Goal: Task Accomplishment & Management: Manage account settings

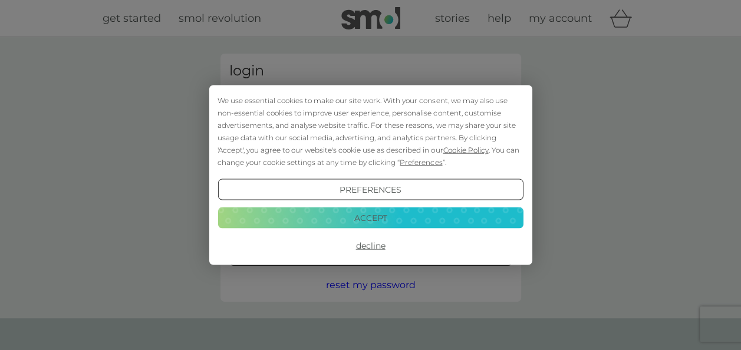
click at [405, 217] on button "Accept" at bounding box center [371, 217] width 306 height 21
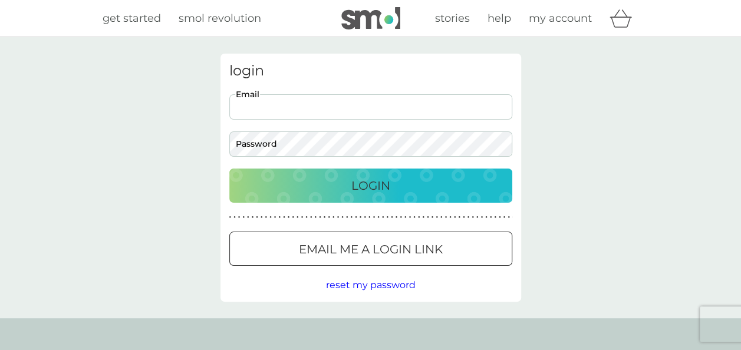
click at [314, 105] on input "Email" at bounding box center [370, 106] width 283 height 25
type input "[EMAIL_ADDRESS][DOMAIN_NAME]"
click at [417, 192] on div "Login" at bounding box center [371, 185] width 260 height 19
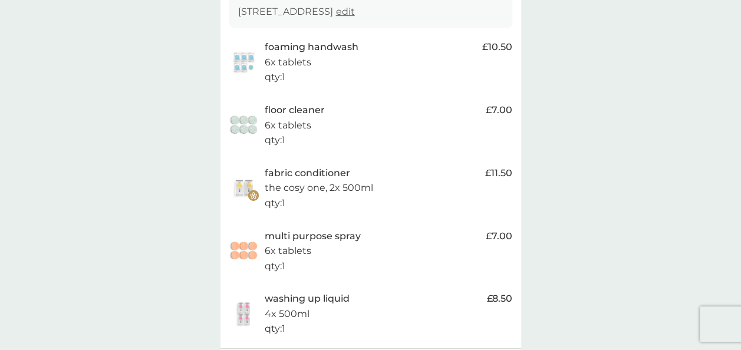
scroll to position [413, 0]
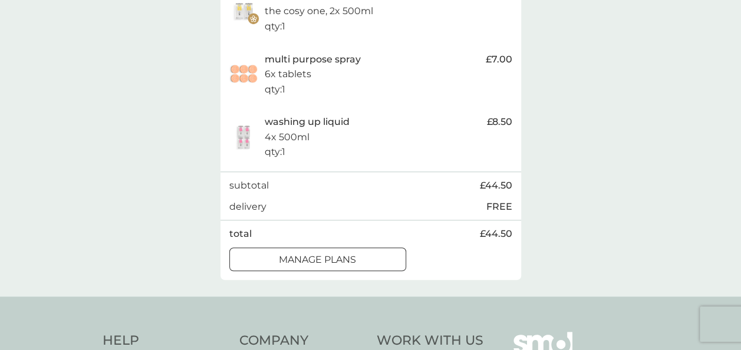
click at [350, 260] on p "manage plans" at bounding box center [317, 259] width 77 height 15
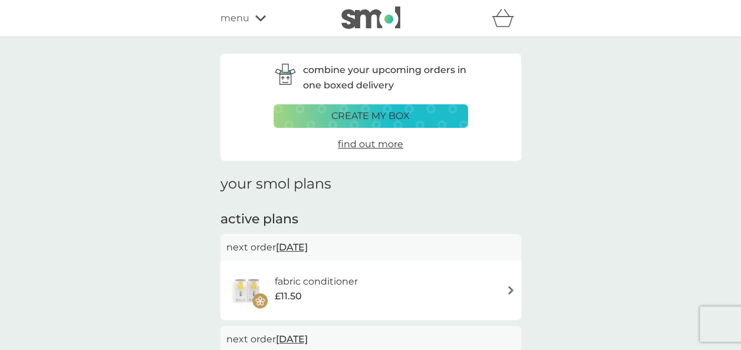
scroll to position [118, 0]
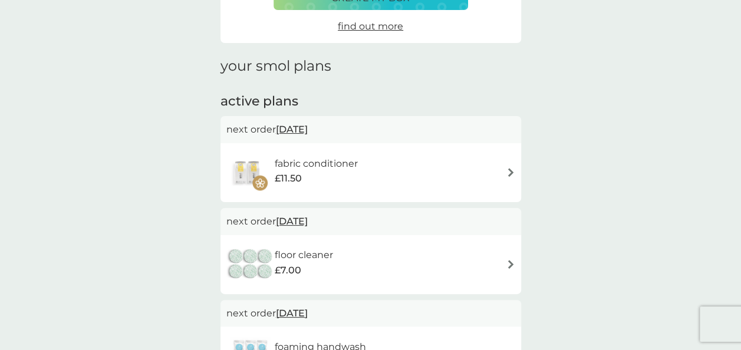
click at [308, 127] on span "[DATE]" at bounding box center [292, 129] width 32 height 23
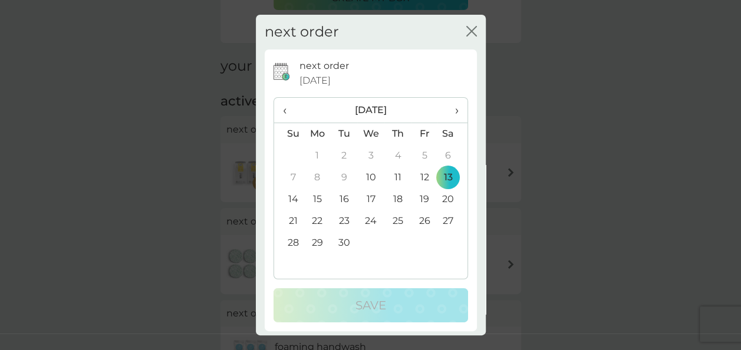
click at [447, 110] on span "›" at bounding box center [453, 110] width 12 height 25
click at [440, 197] on td "15" at bounding box center [452, 200] width 29 height 22
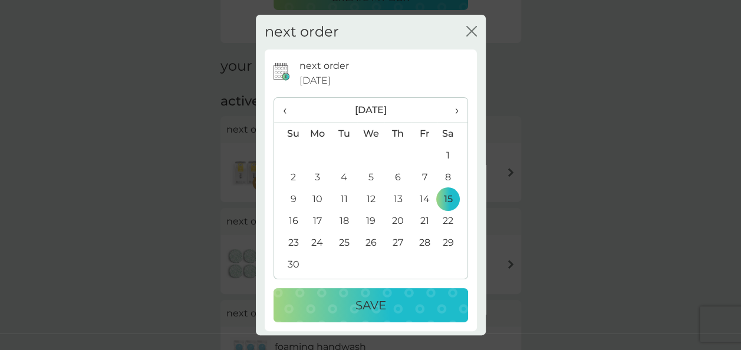
click at [433, 293] on button "Save" at bounding box center [371, 305] width 195 height 34
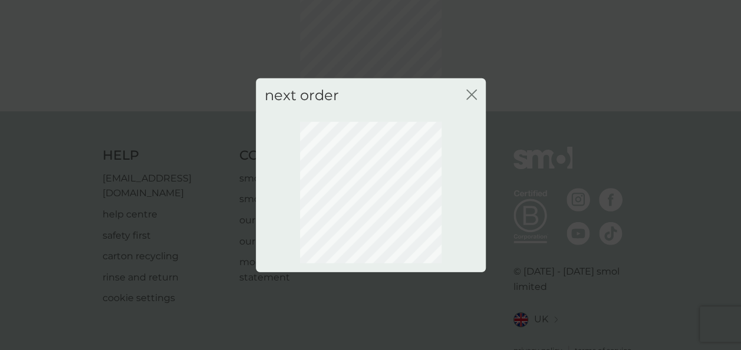
click at [475, 93] on icon "close" at bounding box center [472, 95] width 11 height 11
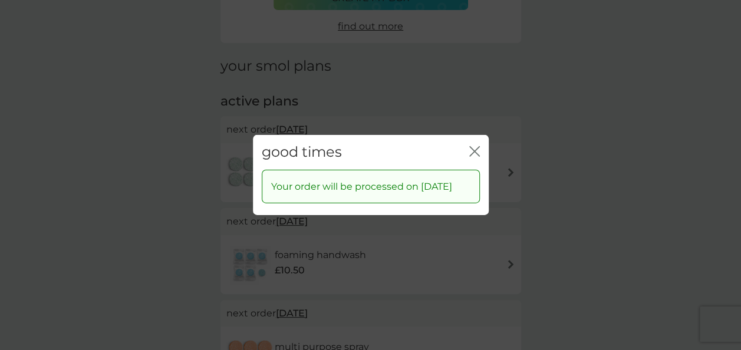
click at [475, 146] on icon "close" at bounding box center [475, 151] width 11 height 11
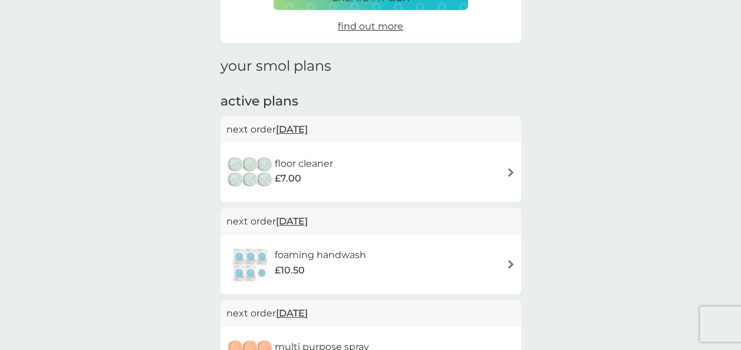
click at [308, 128] on span "[DATE]" at bounding box center [292, 129] width 32 height 23
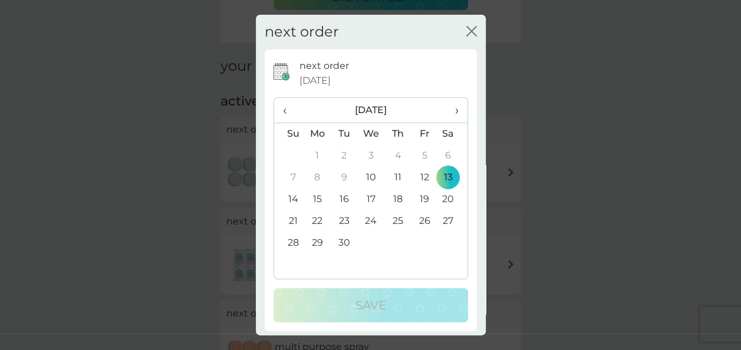
click at [448, 109] on span "›" at bounding box center [453, 110] width 12 height 25
click at [442, 195] on td "15" at bounding box center [452, 200] width 29 height 22
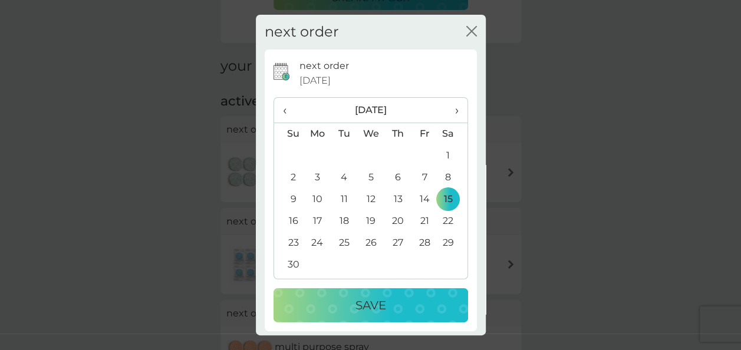
click at [415, 300] on div "Save" at bounding box center [370, 305] width 171 height 19
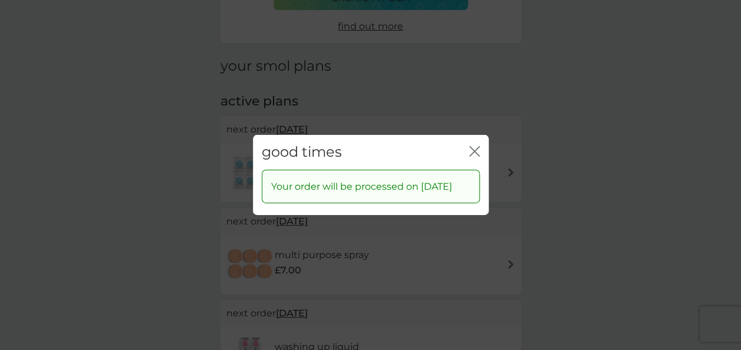
click at [478, 146] on icon "close" at bounding box center [475, 151] width 11 height 11
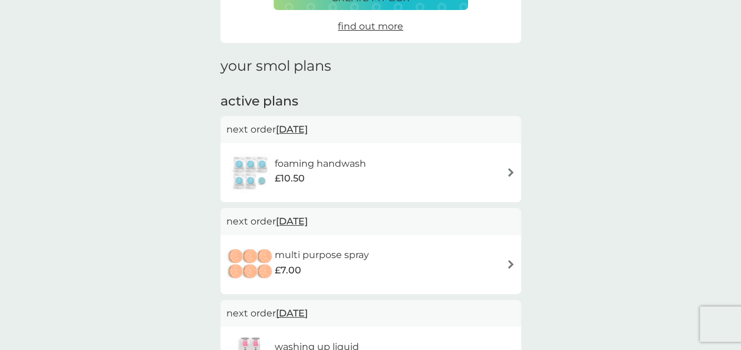
click at [308, 129] on span "[DATE]" at bounding box center [292, 129] width 32 height 23
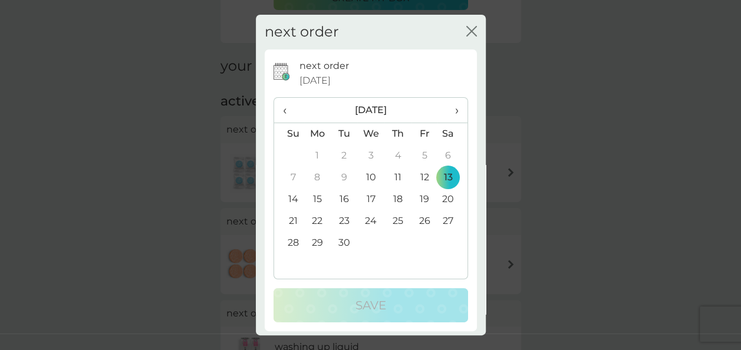
click at [448, 111] on span "›" at bounding box center [453, 110] width 12 height 25
click at [438, 205] on td "15" at bounding box center [452, 200] width 29 height 22
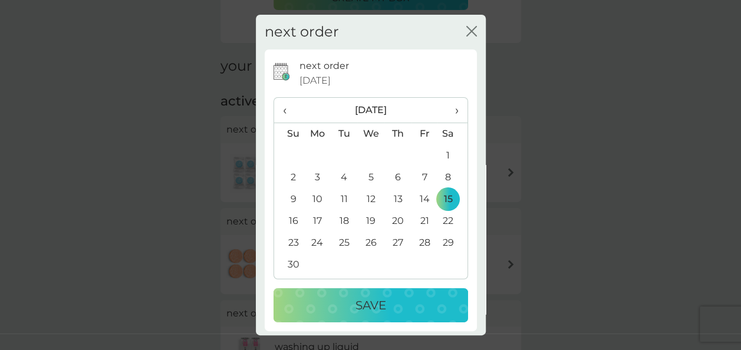
click at [433, 305] on div "Save" at bounding box center [370, 305] width 171 height 19
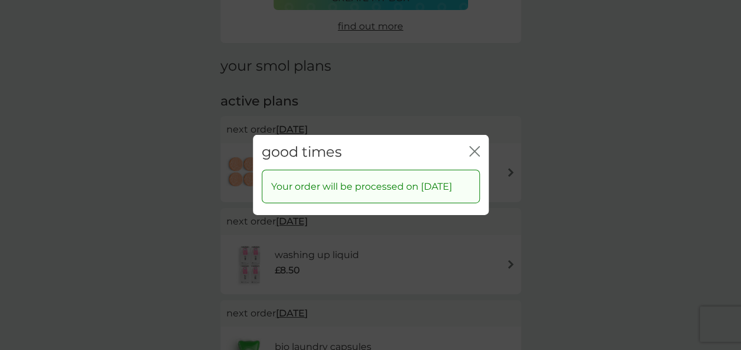
click at [478, 146] on icon "close" at bounding box center [475, 151] width 11 height 11
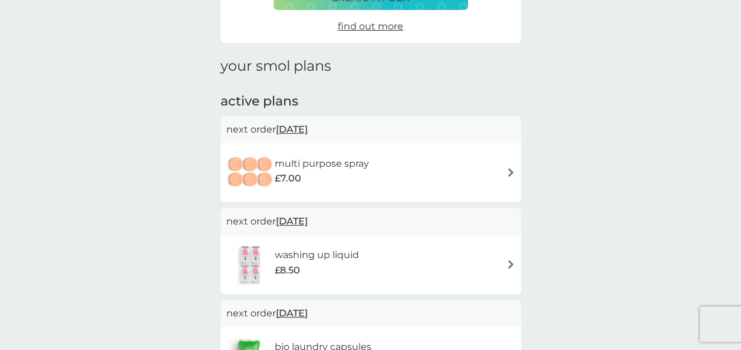
click at [308, 128] on span "[DATE]" at bounding box center [292, 129] width 32 height 23
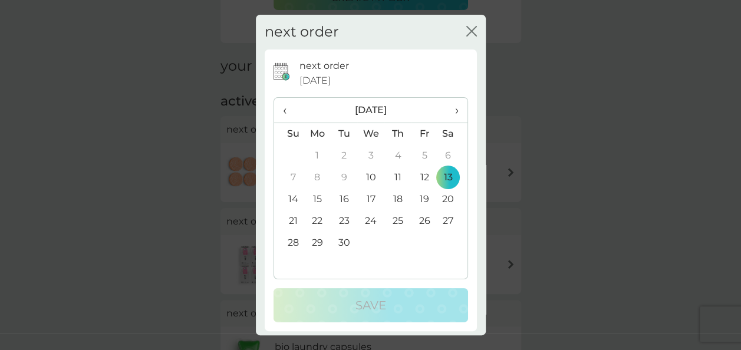
click at [449, 110] on th "›" at bounding box center [452, 110] width 29 height 25
drag, startPoint x: 449, startPoint y: 110, endPoint x: 441, endPoint y: 198, distance: 88.3
click at [441, 198] on td "15" at bounding box center [452, 200] width 29 height 22
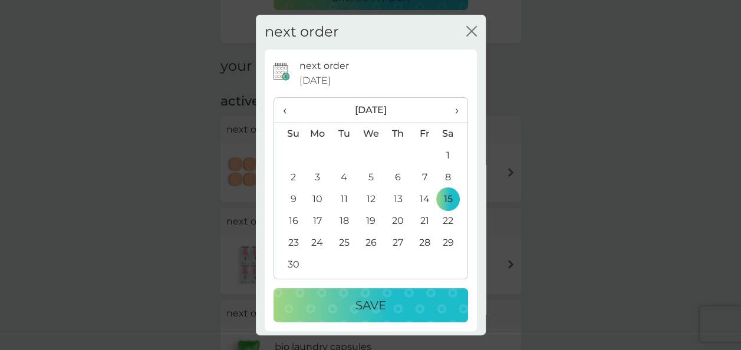
click at [410, 307] on div "Save" at bounding box center [370, 305] width 171 height 19
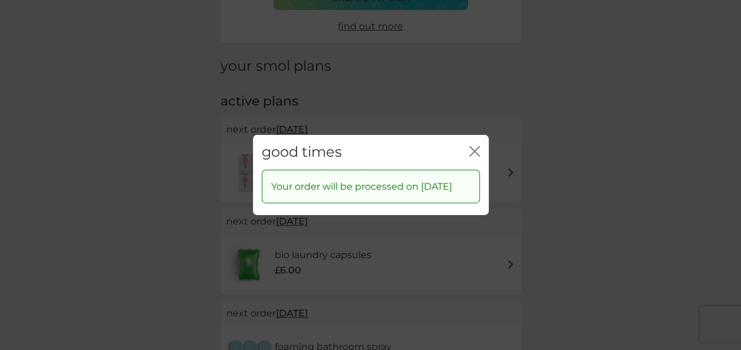
click at [479, 146] on icon "close" at bounding box center [475, 151] width 11 height 11
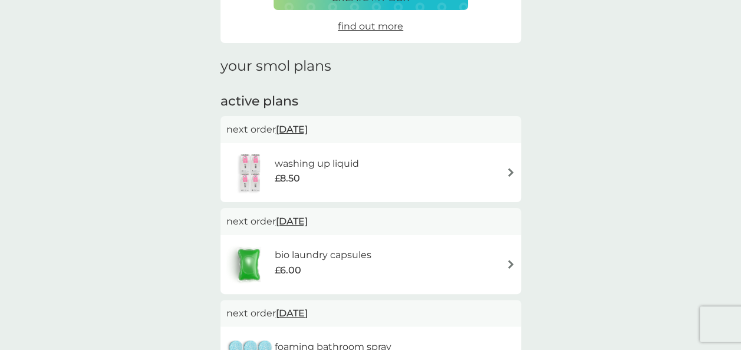
click at [308, 130] on span "[DATE]" at bounding box center [292, 129] width 32 height 23
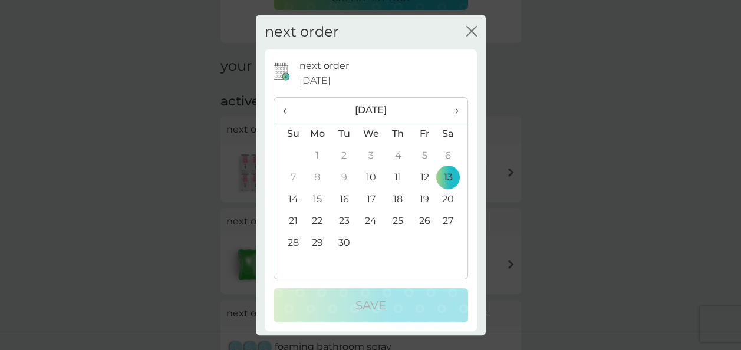
click at [447, 109] on span "›" at bounding box center [453, 110] width 12 height 25
click at [439, 195] on td "15" at bounding box center [452, 200] width 29 height 22
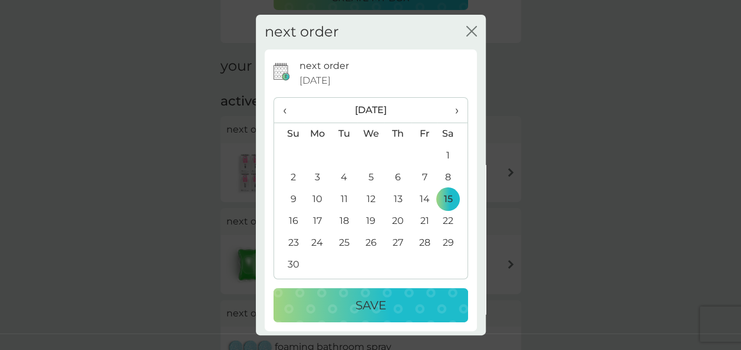
click at [396, 301] on div "Save" at bounding box center [370, 305] width 171 height 19
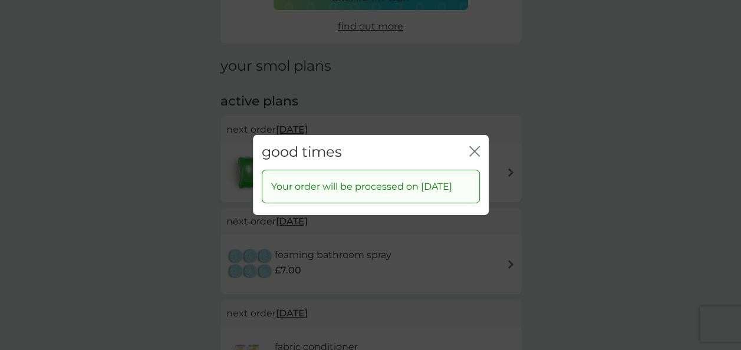
click at [479, 147] on icon "close" at bounding box center [477, 151] width 5 height 9
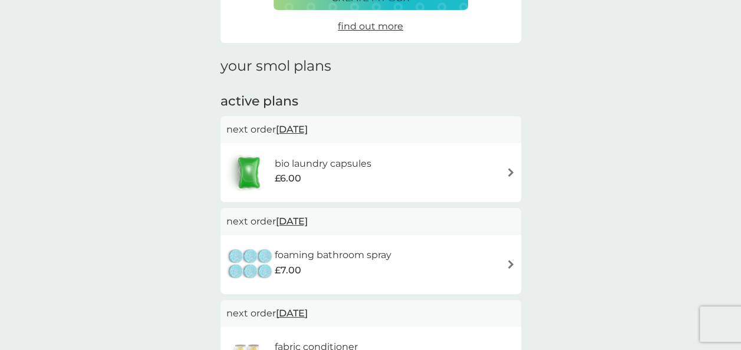
click at [308, 130] on span "[DATE]" at bounding box center [292, 129] width 32 height 23
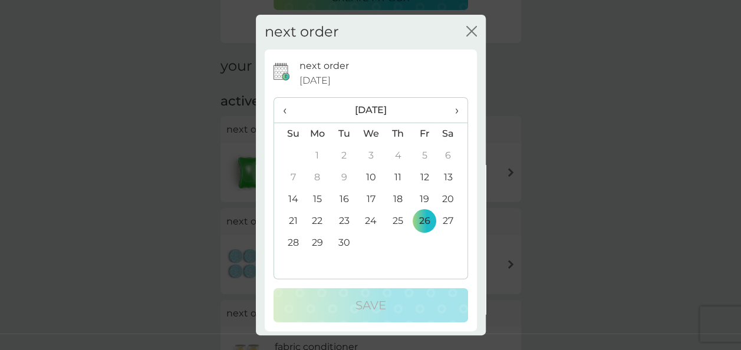
click at [451, 107] on th "›" at bounding box center [452, 110] width 29 height 25
drag, startPoint x: 451, startPoint y: 107, endPoint x: 439, endPoint y: 196, distance: 89.2
click at [439, 196] on td "15" at bounding box center [452, 200] width 29 height 22
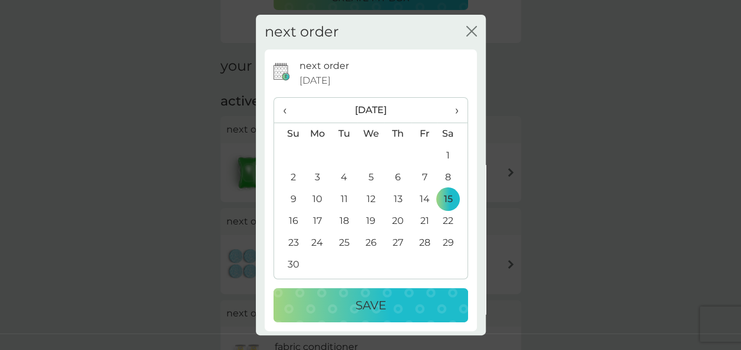
click at [408, 307] on div "Save" at bounding box center [370, 305] width 171 height 19
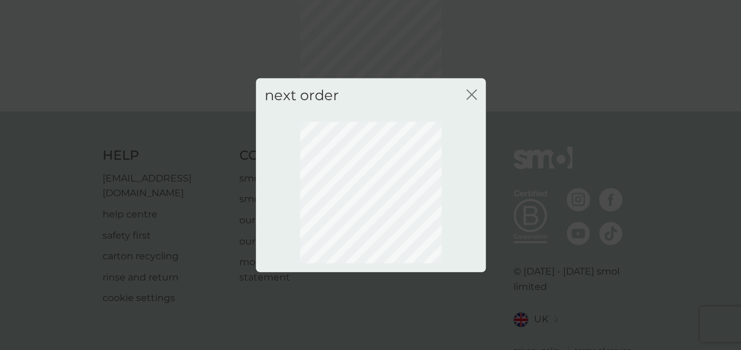
click at [474, 96] on icon "close" at bounding box center [472, 95] width 11 height 11
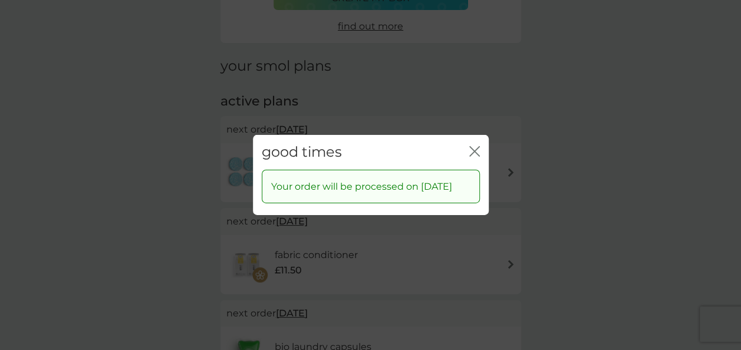
click at [477, 147] on icon "close" at bounding box center [477, 151] width 5 height 9
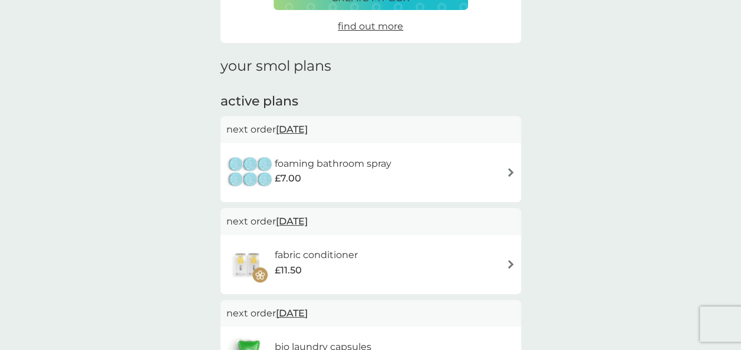
click at [308, 127] on span "[DATE]" at bounding box center [292, 129] width 32 height 23
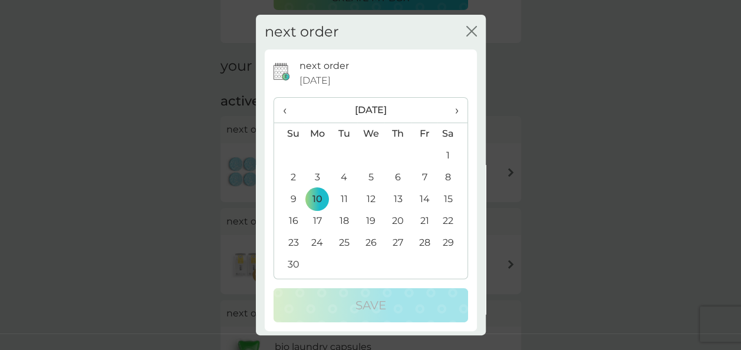
click at [438, 196] on td "15" at bounding box center [452, 200] width 29 height 22
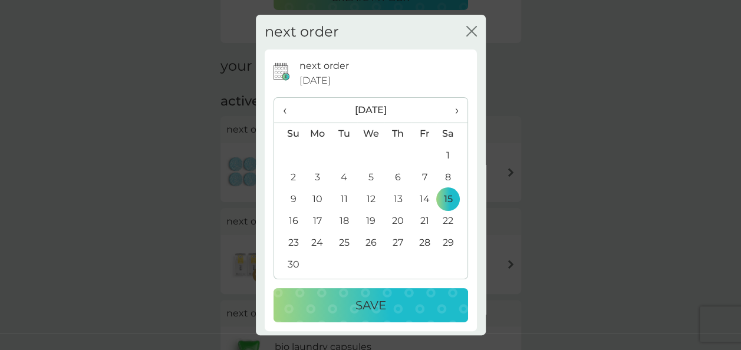
click at [390, 307] on div "Save" at bounding box center [370, 305] width 171 height 19
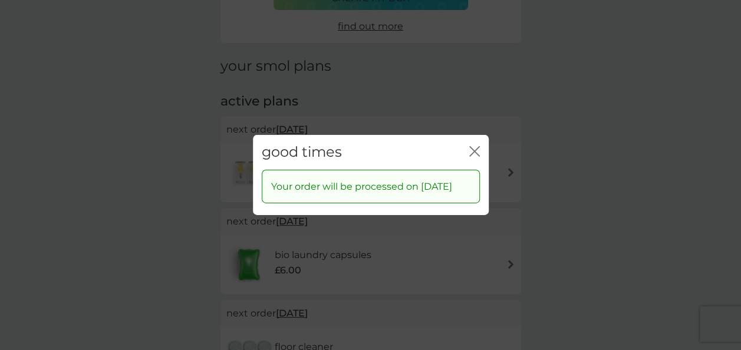
click at [474, 147] on icon "close" at bounding box center [475, 151] width 11 height 11
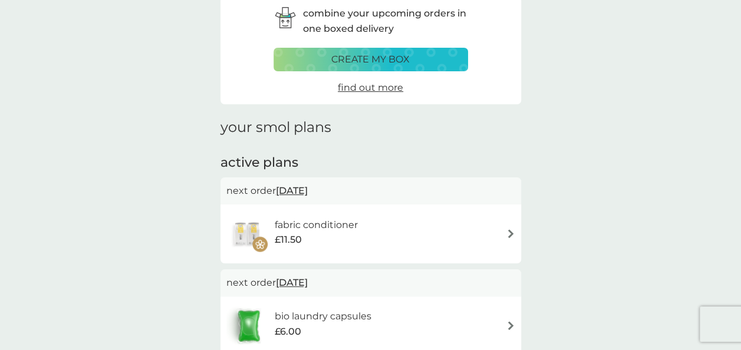
scroll to position [0, 0]
